Goal: Information Seeking & Learning: Learn about a topic

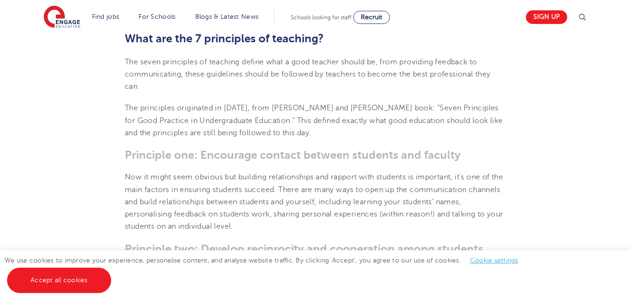
scroll to position [361, 0]
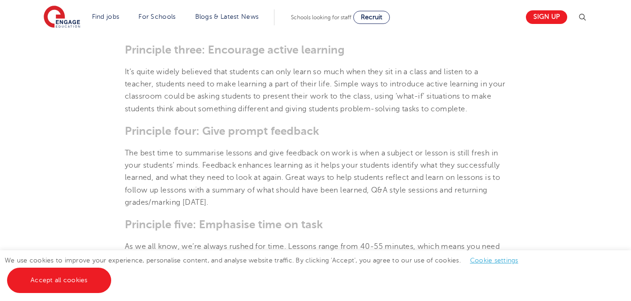
scroll to position [639, 0]
